Goal: Information Seeking & Learning: Learn about a topic

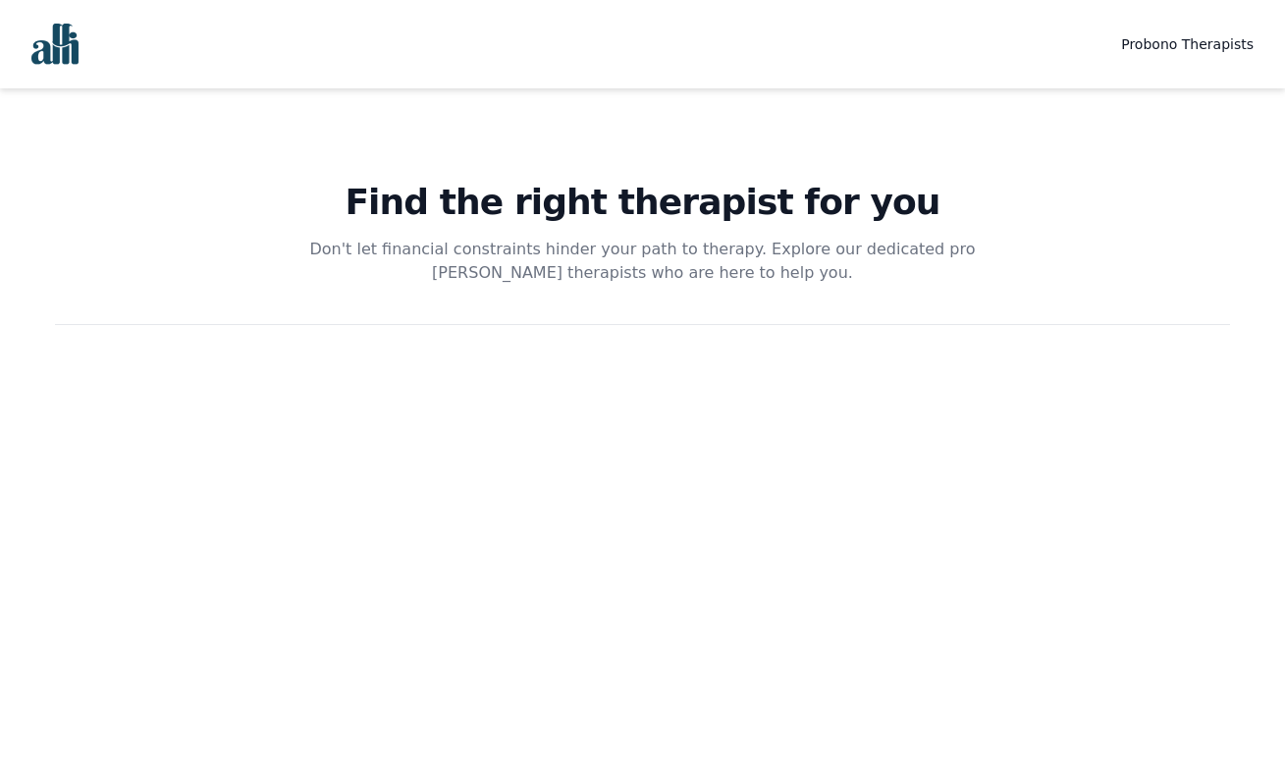
click at [1158, 44] on span "Probono Therapists" at bounding box center [1187, 44] width 133 height 16
click at [1156, 39] on span "Probono Therapists" at bounding box center [1187, 44] width 133 height 16
click at [48, 51] on img "Global" at bounding box center [54, 44] width 47 height 41
click at [1175, 36] on span "Probono Therapists" at bounding box center [1187, 44] width 133 height 16
click at [1154, 52] on span "Probono Therapists" at bounding box center [1187, 44] width 133 height 16
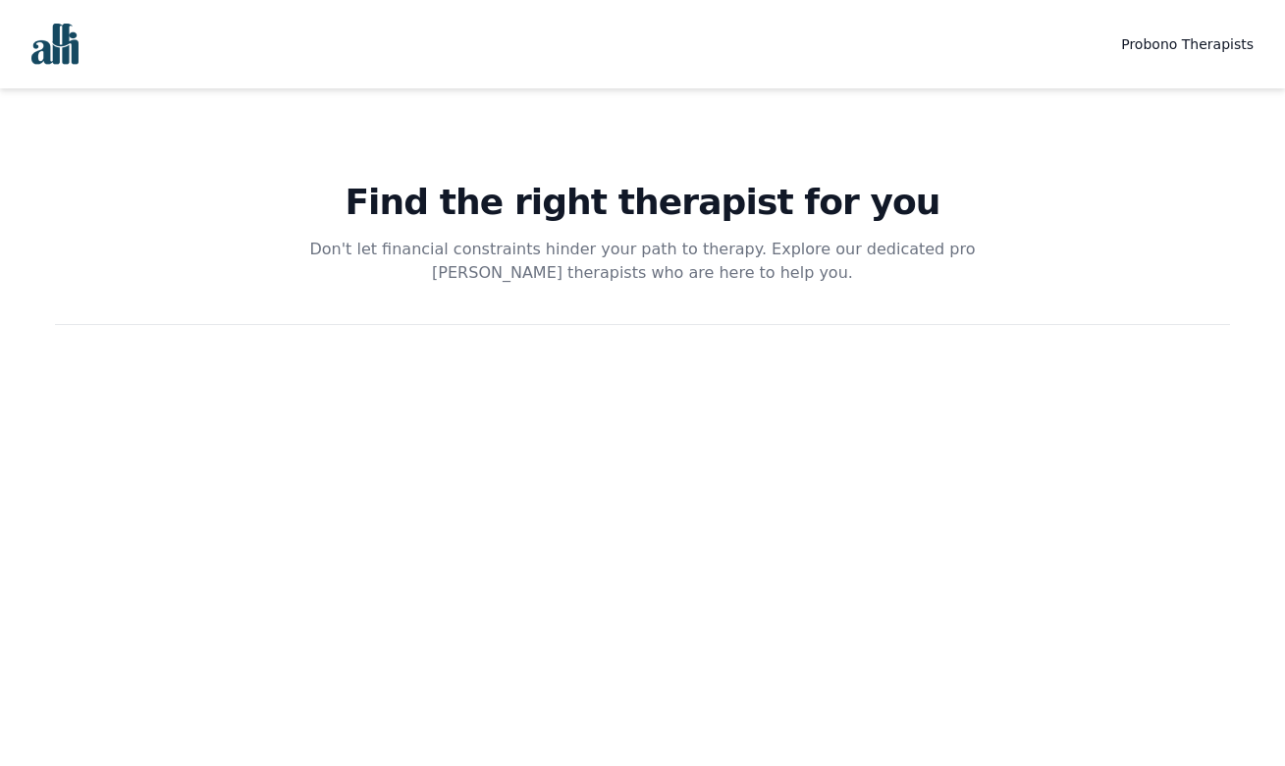
click at [640, 257] on p "Don't let financial constraints hinder your path to therapy. Explore our dedica…" at bounding box center [643, 261] width 754 height 47
click at [639, 222] on h1 "Find the right therapist for you" at bounding box center [642, 202] width 1175 height 39
click at [54, 44] on img "Global" at bounding box center [54, 44] width 47 height 41
click at [1145, 48] on span "Probono Therapists" at bounding box center [1187, 44] width 133 height 16
